Goal: Transaction & Acquisition: Book appointment/travel/reservation

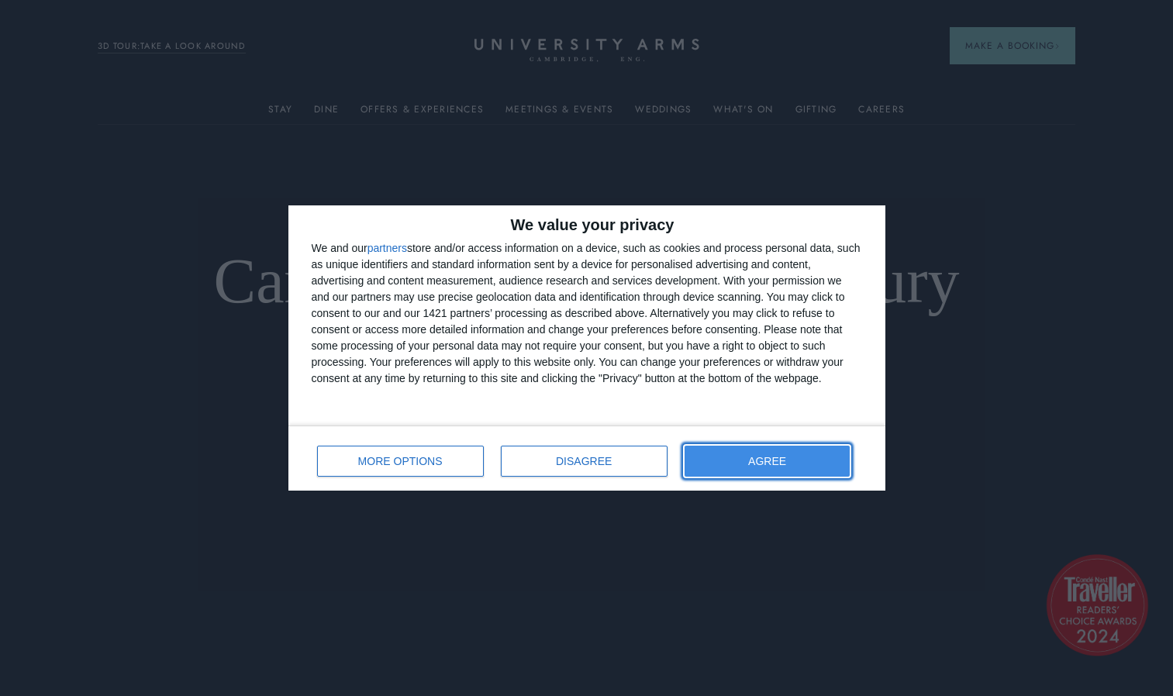
click at [824, 452] on button "AGREE" at bounding box center [768, 461] width 166 height 31
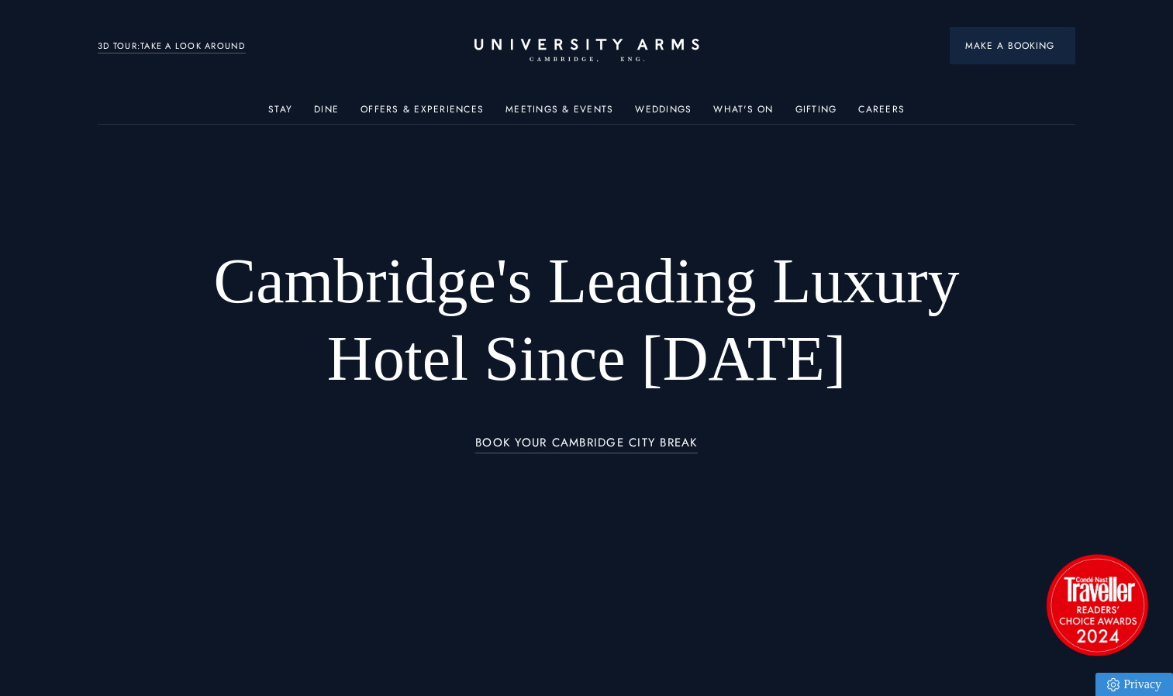
click at [1031, 48] on span "Make a Booking" at bounding box center [1012, 46] width 95 height 14
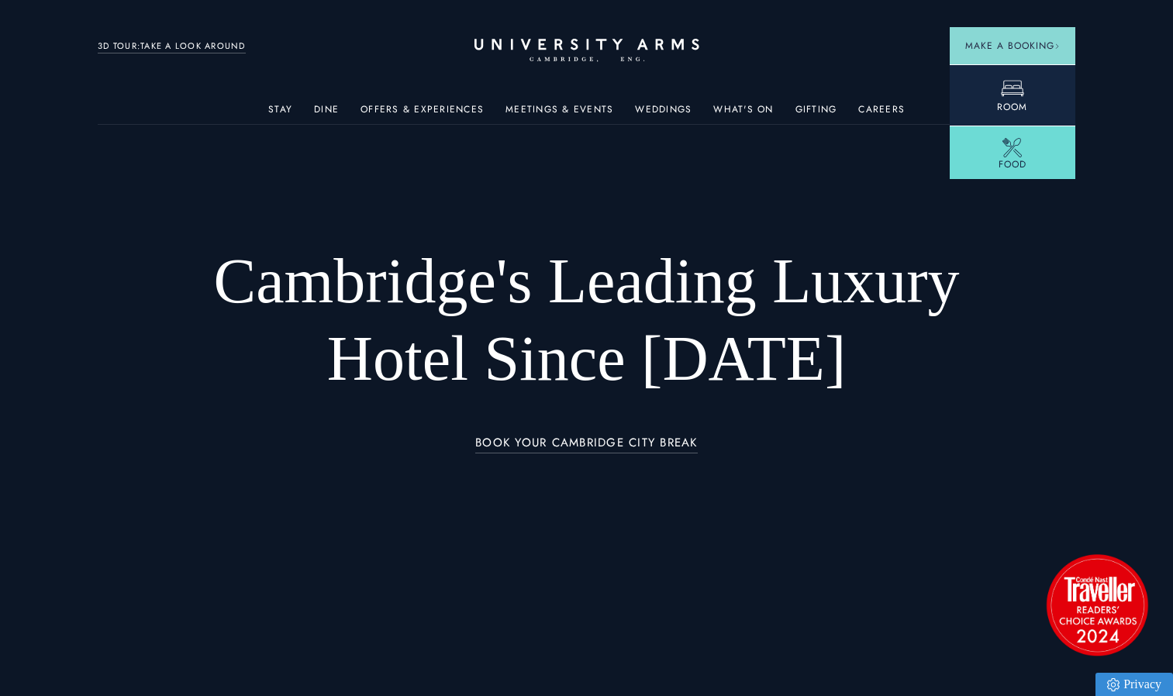
click at [1027, 95] on link "Room" at bounding box center [1013, 94] width 126 height 61
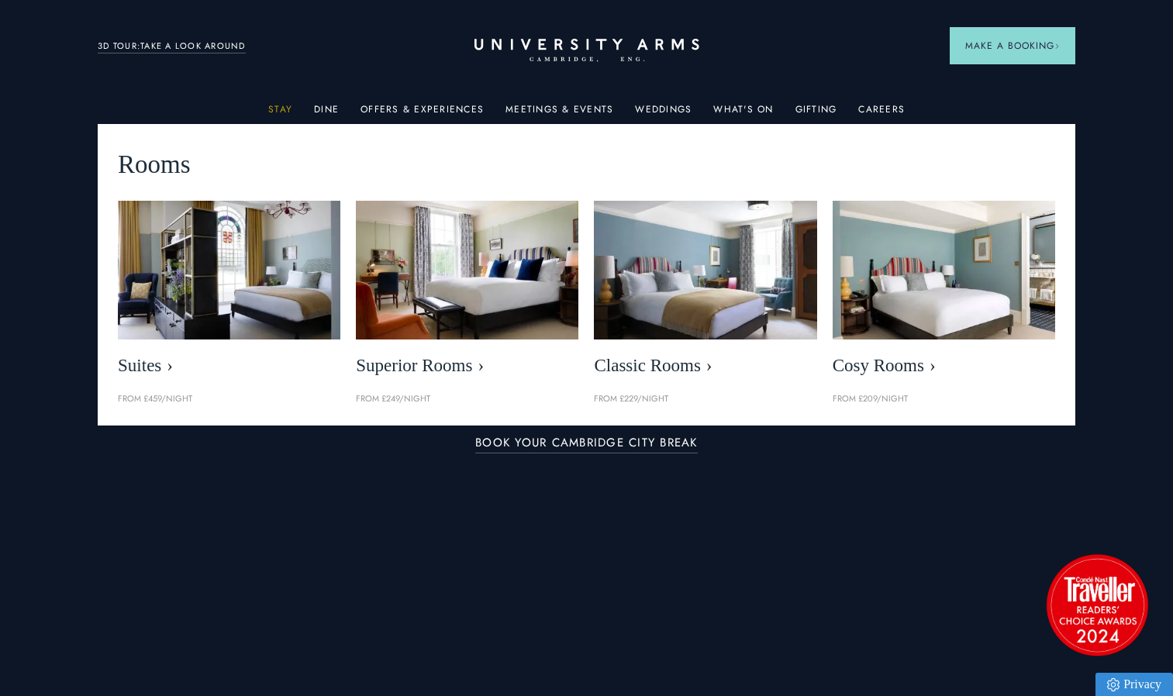
click at [288, 114] on link "Stay" at bounding box center [280, 114] width 24 height 20
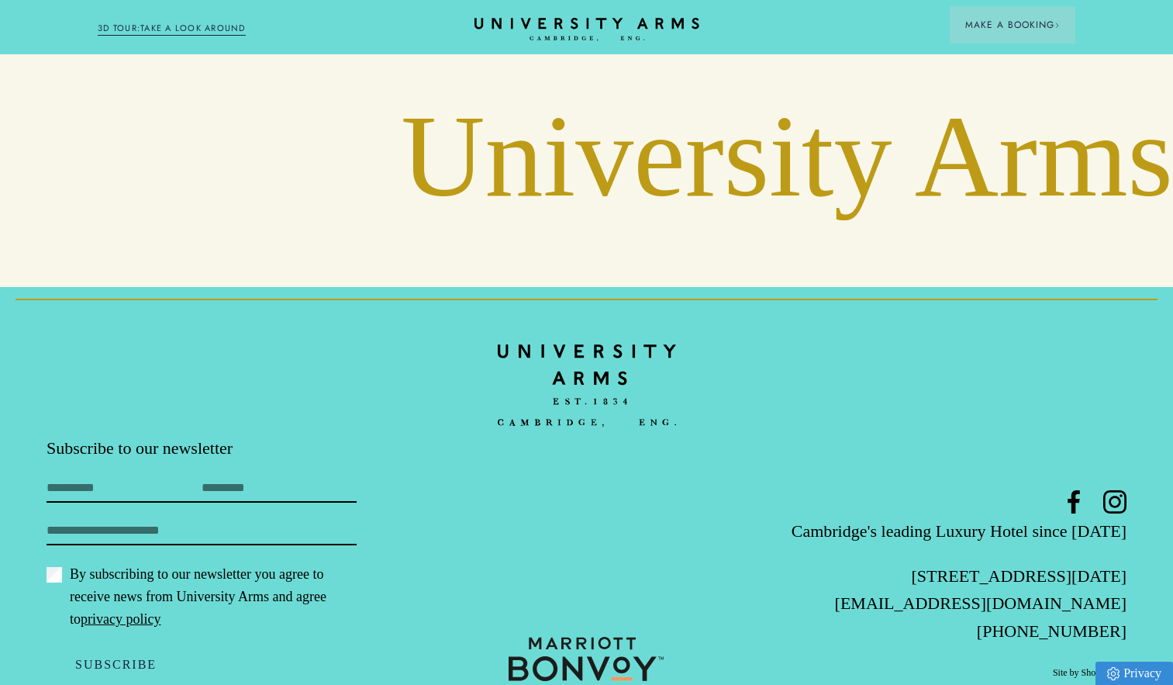
scroll to position [6003, 0]
